Goal: Task Accomplishment & Management: Use online tool/utility

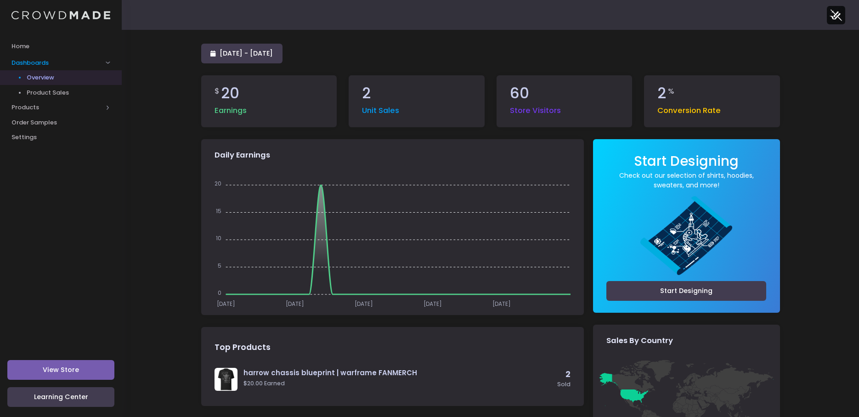
click at [59, 92] on span "Product Sales" at bounding box center [69, 92] width 84 height 9
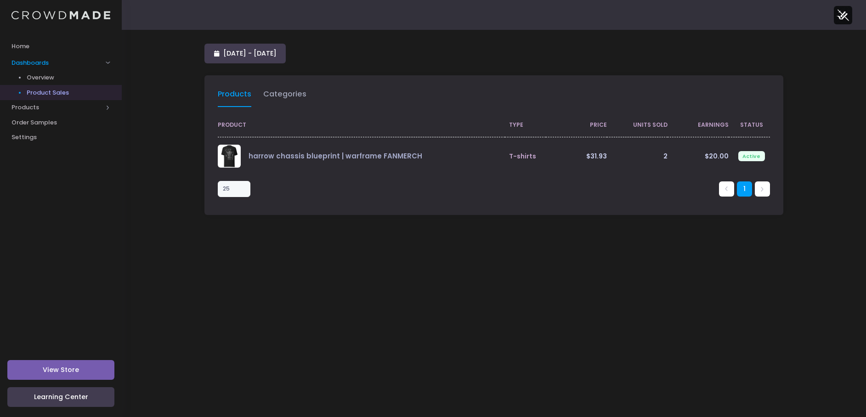
select select "25"
click at [31, 44] on span "Home" at bounding box center [60, 46] width 99 height 9
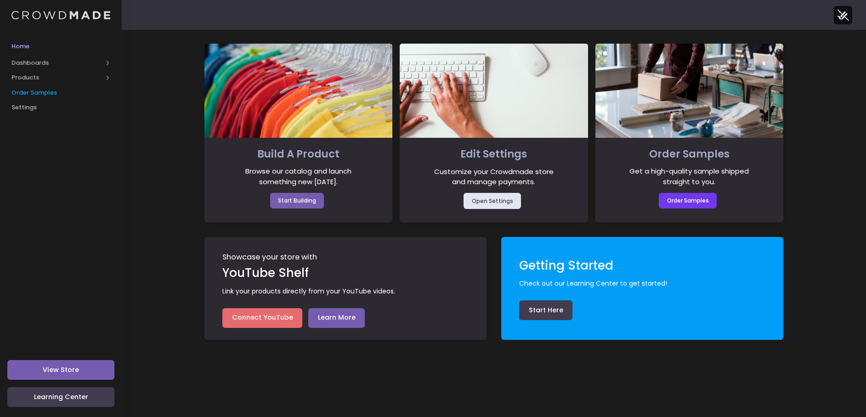
click at [29, 95] on span "Order Samples" at bounding box center [60, 92] width 99 height 9
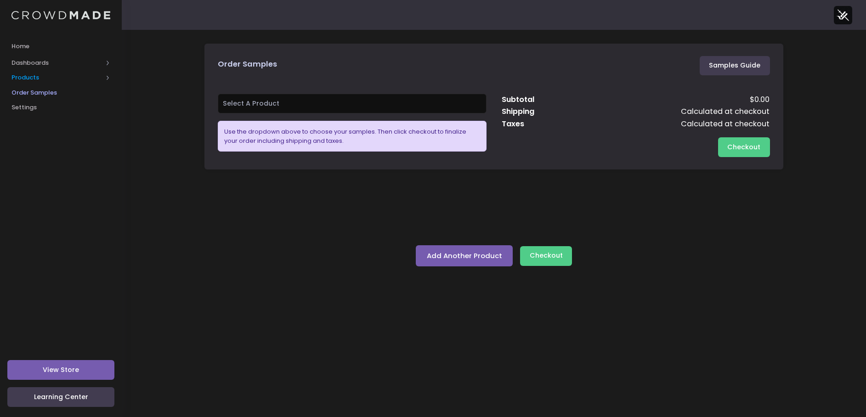
click at [23, 77] on span "Products" at bounding box center [56, 77] width 91 height 9
click at [40, 90] on span "Product Builder" at bounding box center [69, 92] width 84 height 9
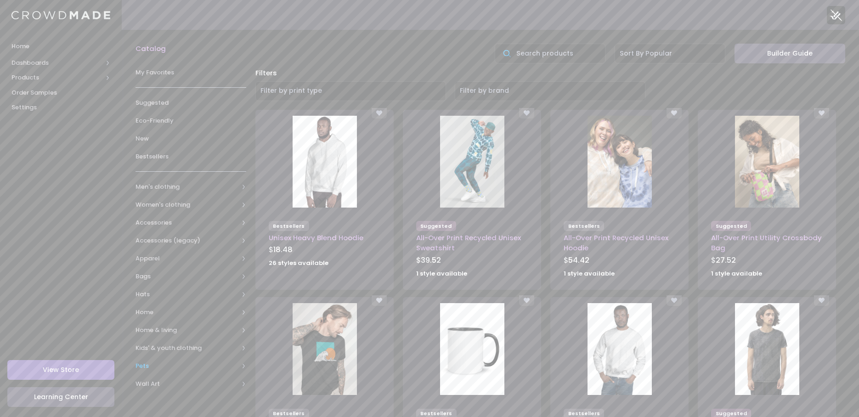
click at [150, 366] on span "Pets" at bounding box center [187, 366] width 103 height 9
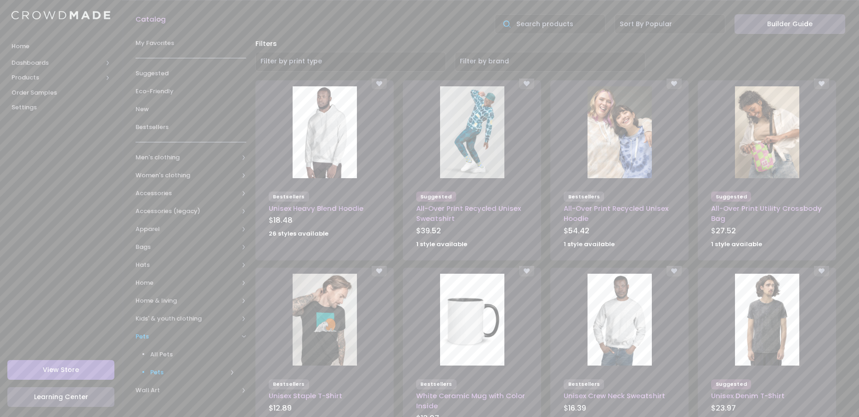
scroll to position [46, 0]
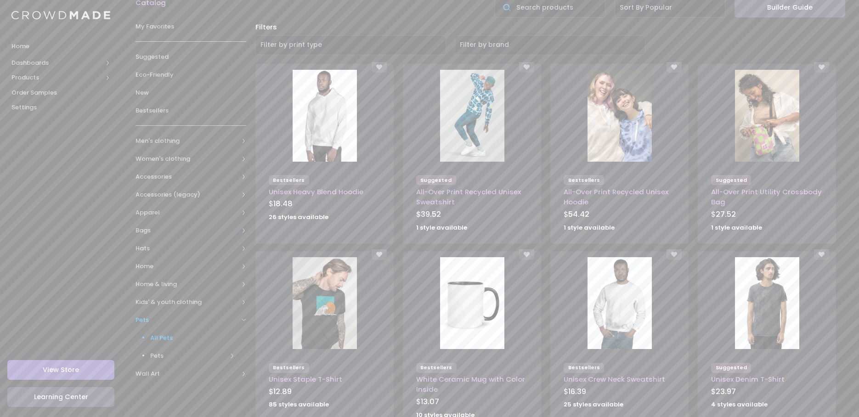
click at [159, 339] on span "All Pets" at bounding box center [192, 338] width 85 height 9
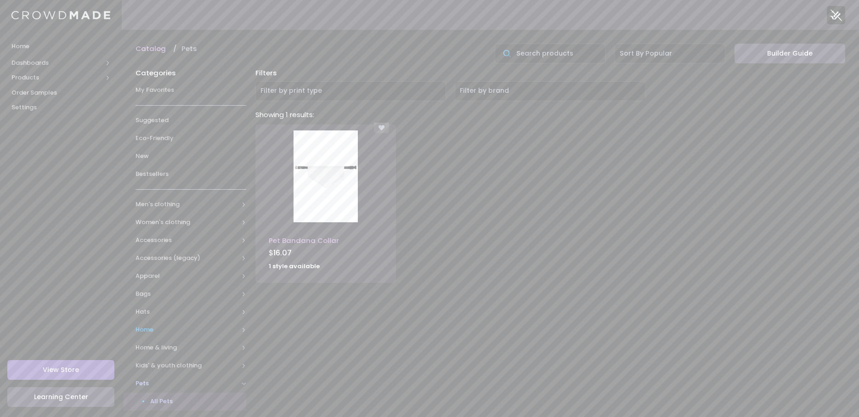
click at [147, 334] on span "Home" at bounding box center [187, 329] width 103 height 9
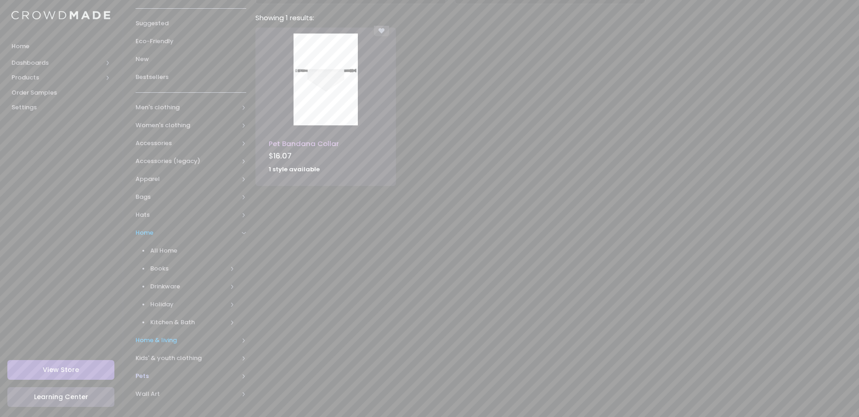
click at [167, 338] on span "Home & living" at bounding box center [187, 340] width 103 height 9
click at [169, 305] on span "Home decor" at bounding box center [188, 304] width 77 height 9
click at [173, 357] on span "Blankets" at bounding box center [194, 358] width 80 height 9
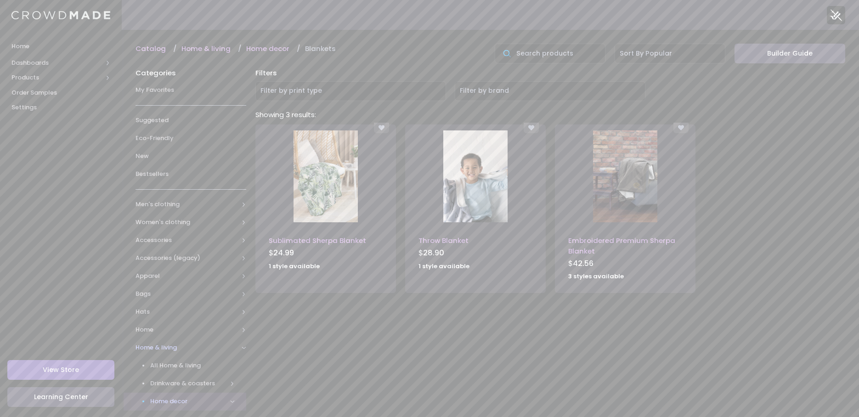
click at [325, 184] on img at bounding box center [326, 176] width 64 height 92
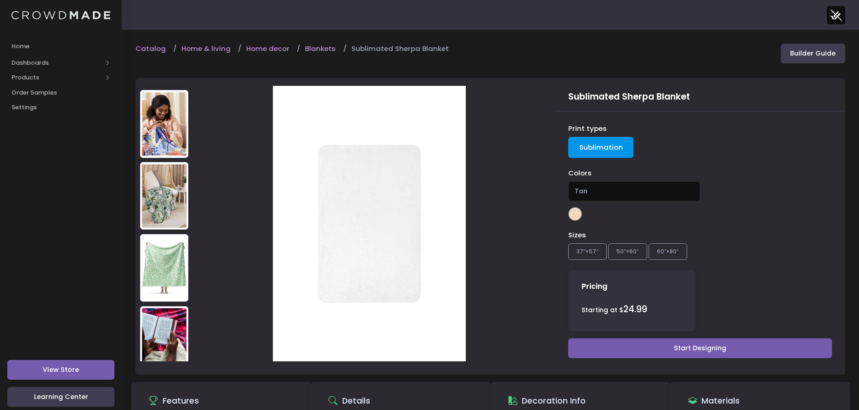
click at [159, 249] on img at bounding box center [164, 268] width 49 height 68
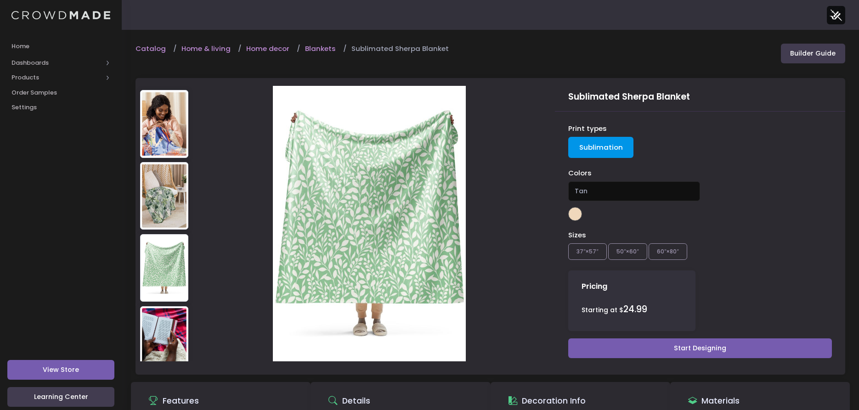
click at [154, 317] on img at bounding box center [164, 340] width 49 height 68
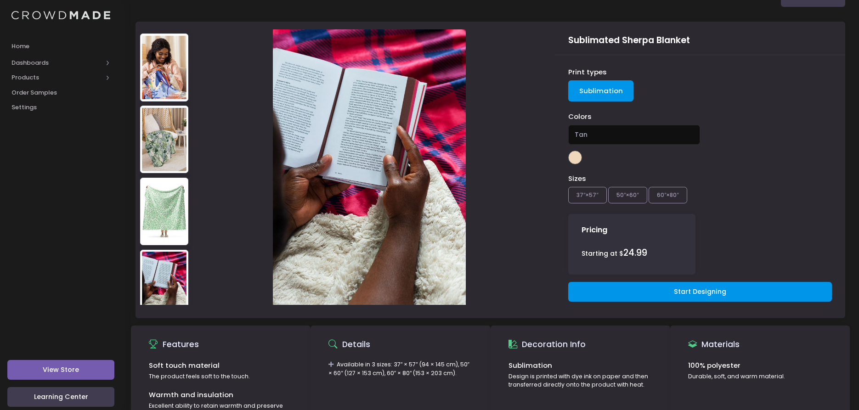
scroll to position [46, 0]
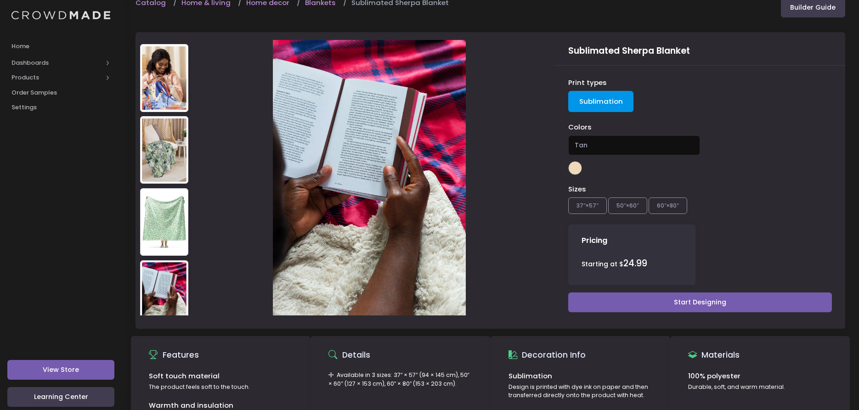
click at [155, 78] on img at bounding box center [164, 78] width 49 height 68
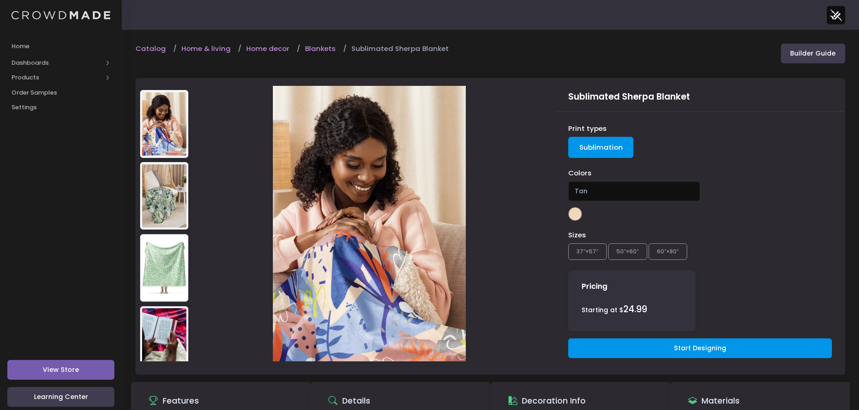
click at [719, 351] on link "Start Designing" at bounding box center [700, 349] width 264 height 20
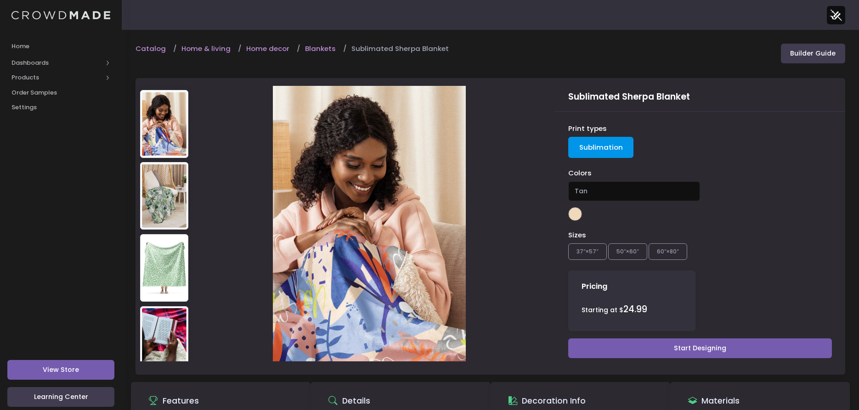
click at [486, 73] on div "Catalog Home & living Home decor Blankets Sublimated Sherpa Blanket Builder Gui…" at bounding box center [490, 360] width 737 height 633
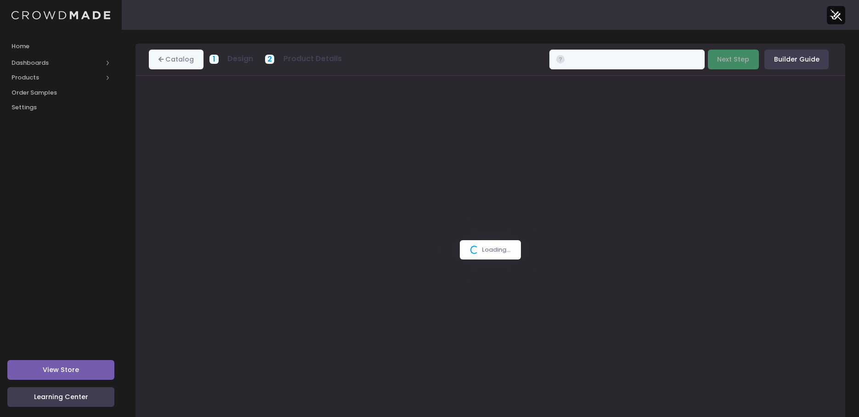
type input "$24.99 - $33.99"
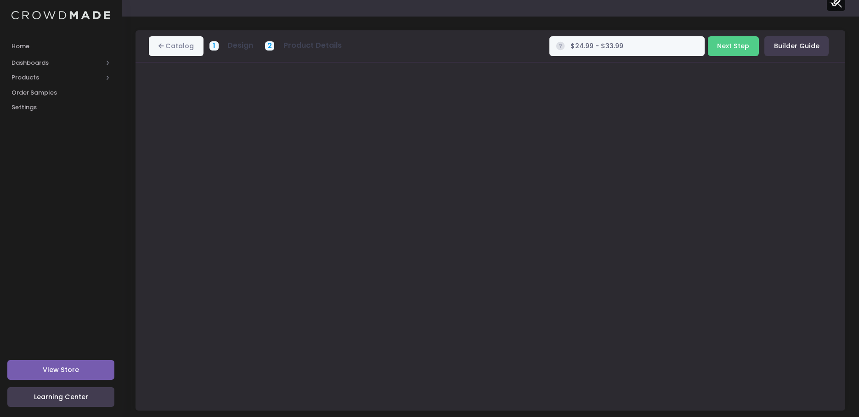
scroll to position [21, 0]
